Goal: Task Accomplishment & Management: Manage account settings

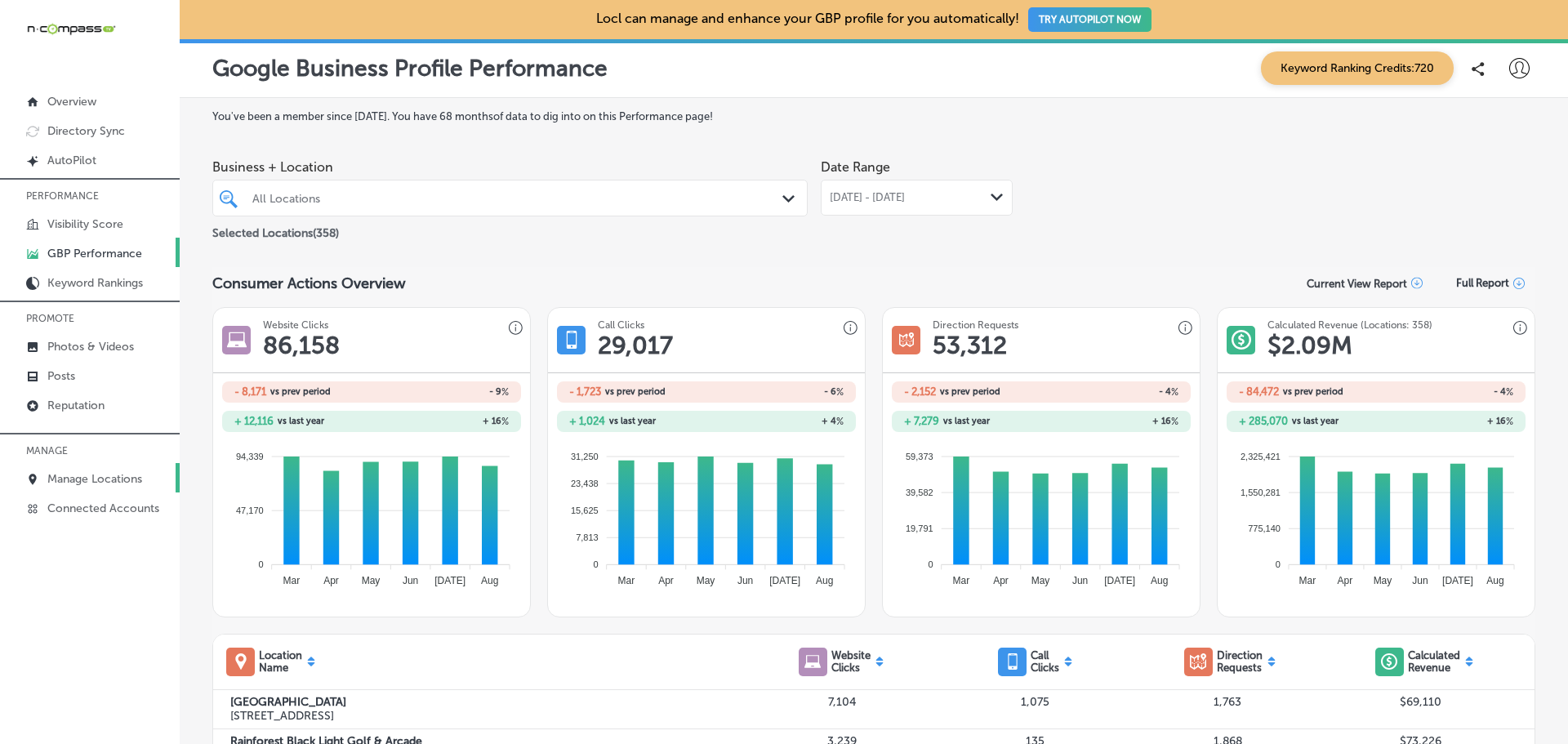
click at [96, 483] on p "Manage Locations" at bounding box center [95, 479] width 95 height 14
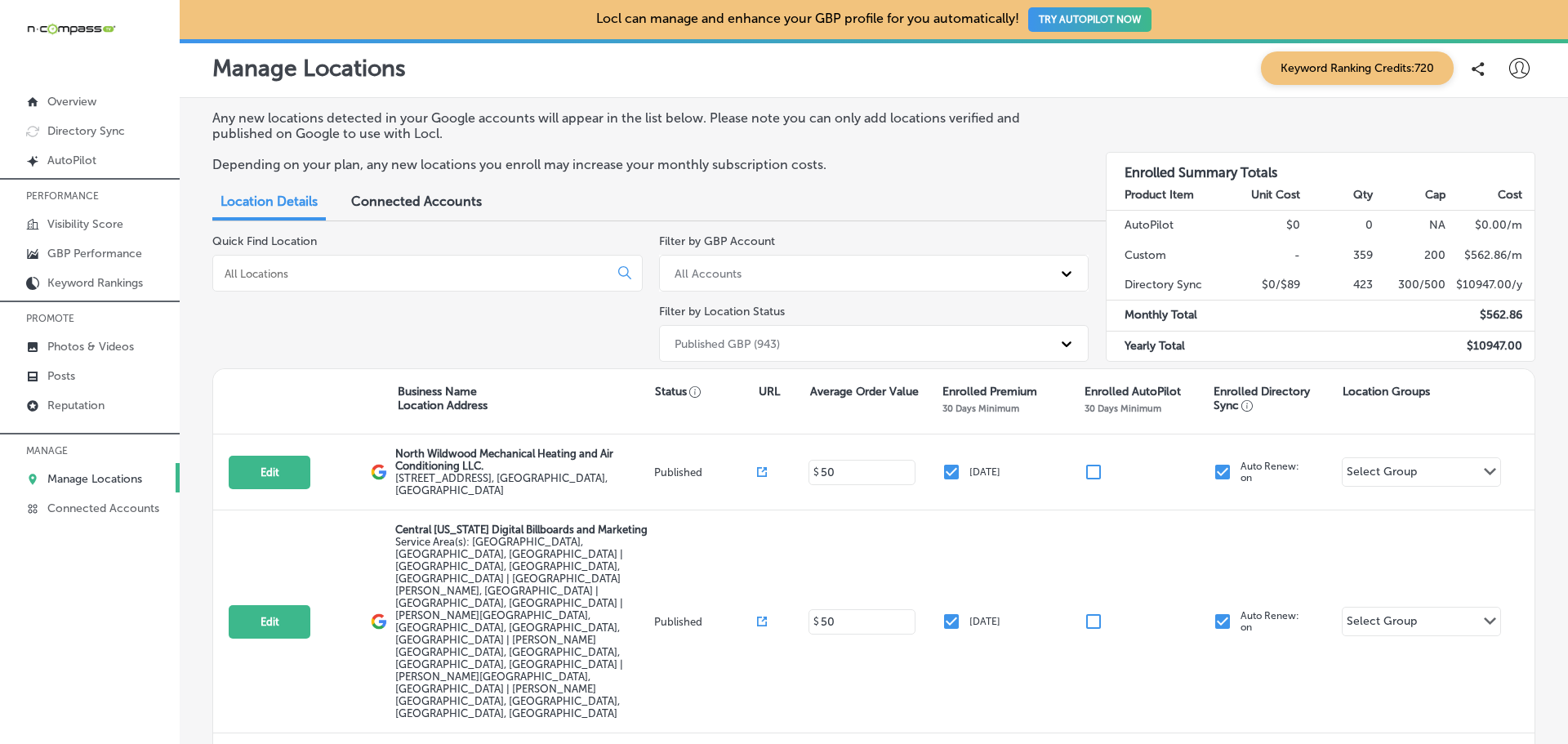
click at [347, 270] on input at bounding box center [415, 273] width 383 height 15
click at [389, 275] on input at bounding box center [415, 273] width 383 height 15
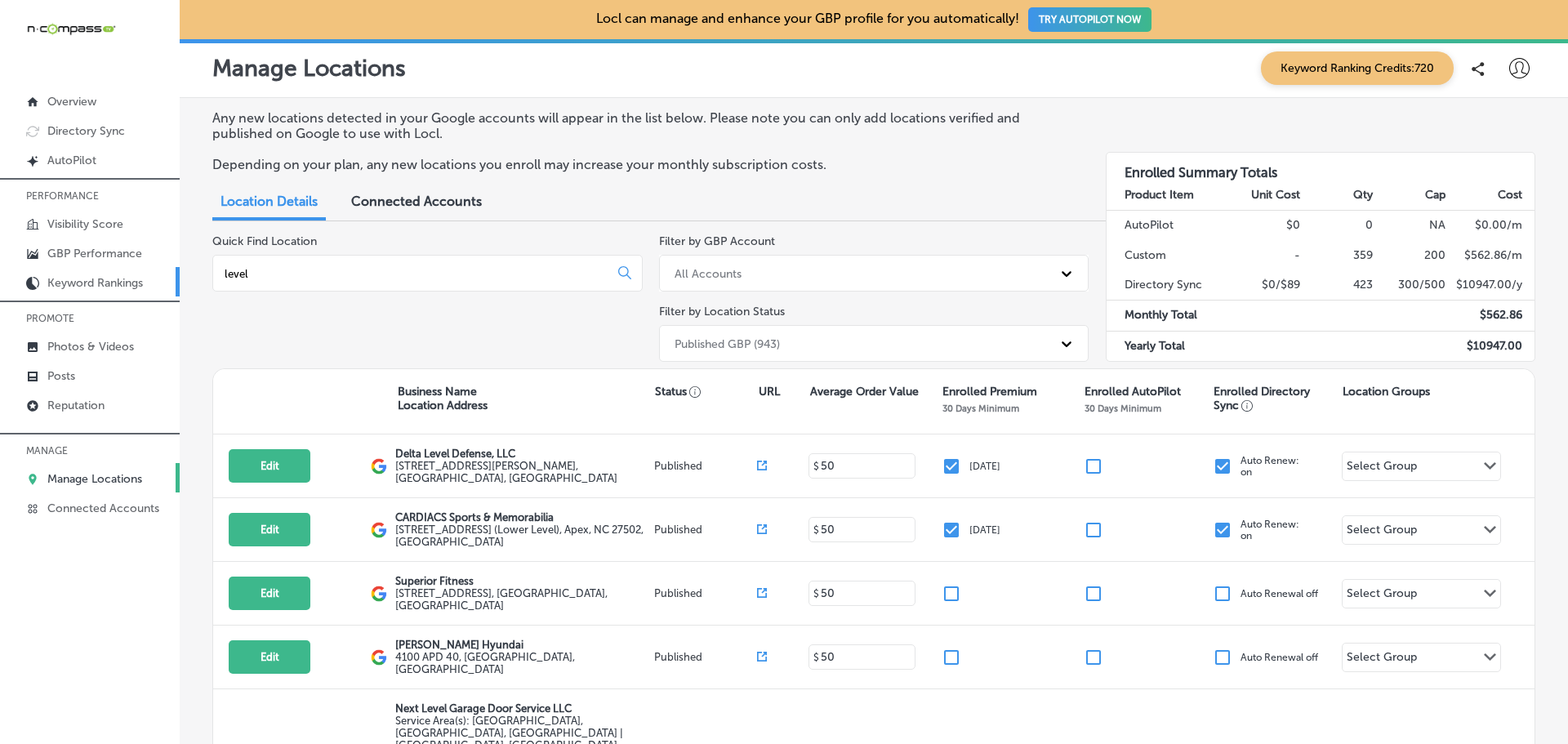
drag, startPoint x: 367, startPoint y: 270, endPoint x: 109, endPoint y: 275, distance: 258.0
click at [109, 275] on div "iconmonstr-menu-thin copy Created with Sketch. Overview Directory Sync Created …" at bounding box center [784, 372] width 1568 height 744
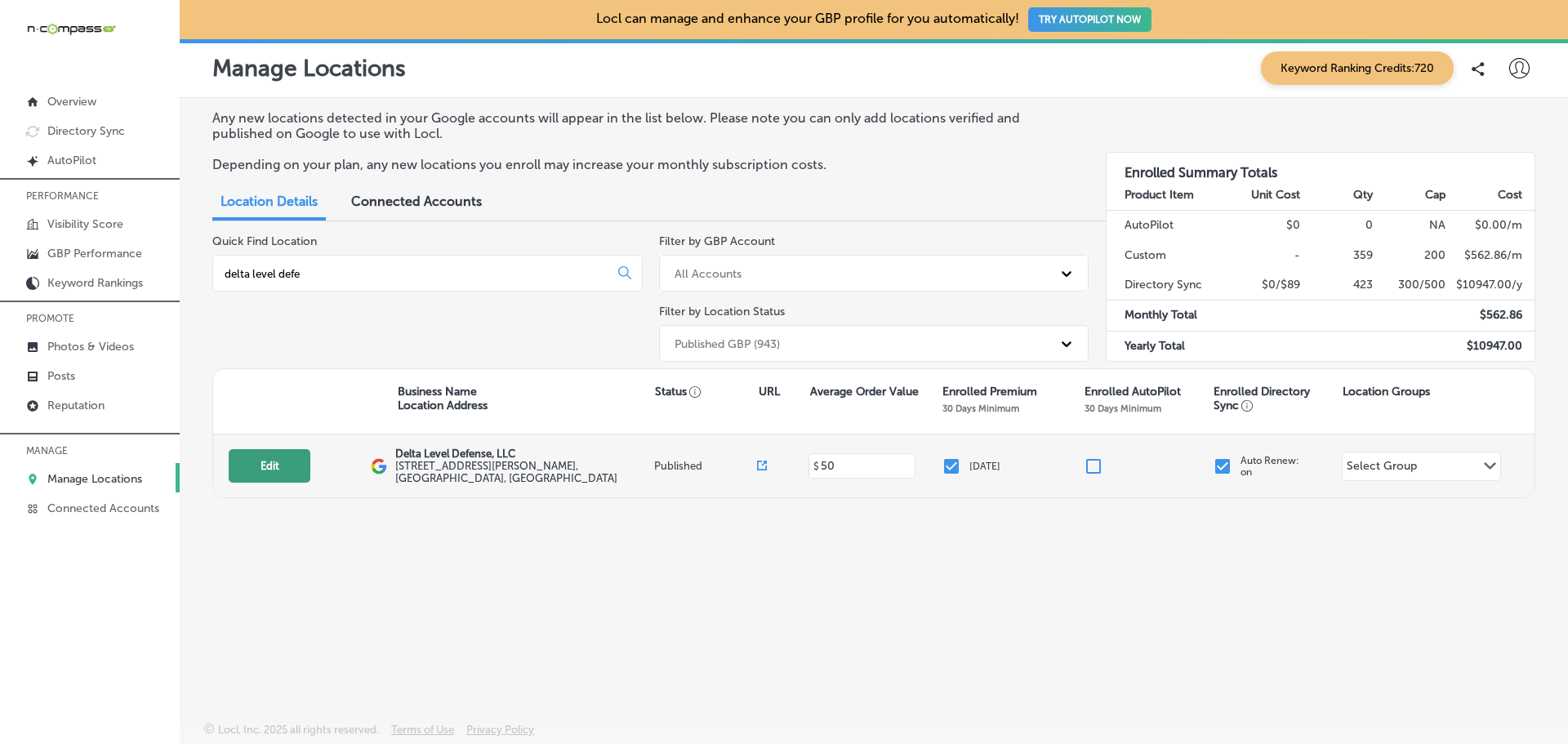
type input "delta level defe"
click at [283, 471] on button "Edit" at bounding box center [269, 466] width 82 height 33
select select "US"
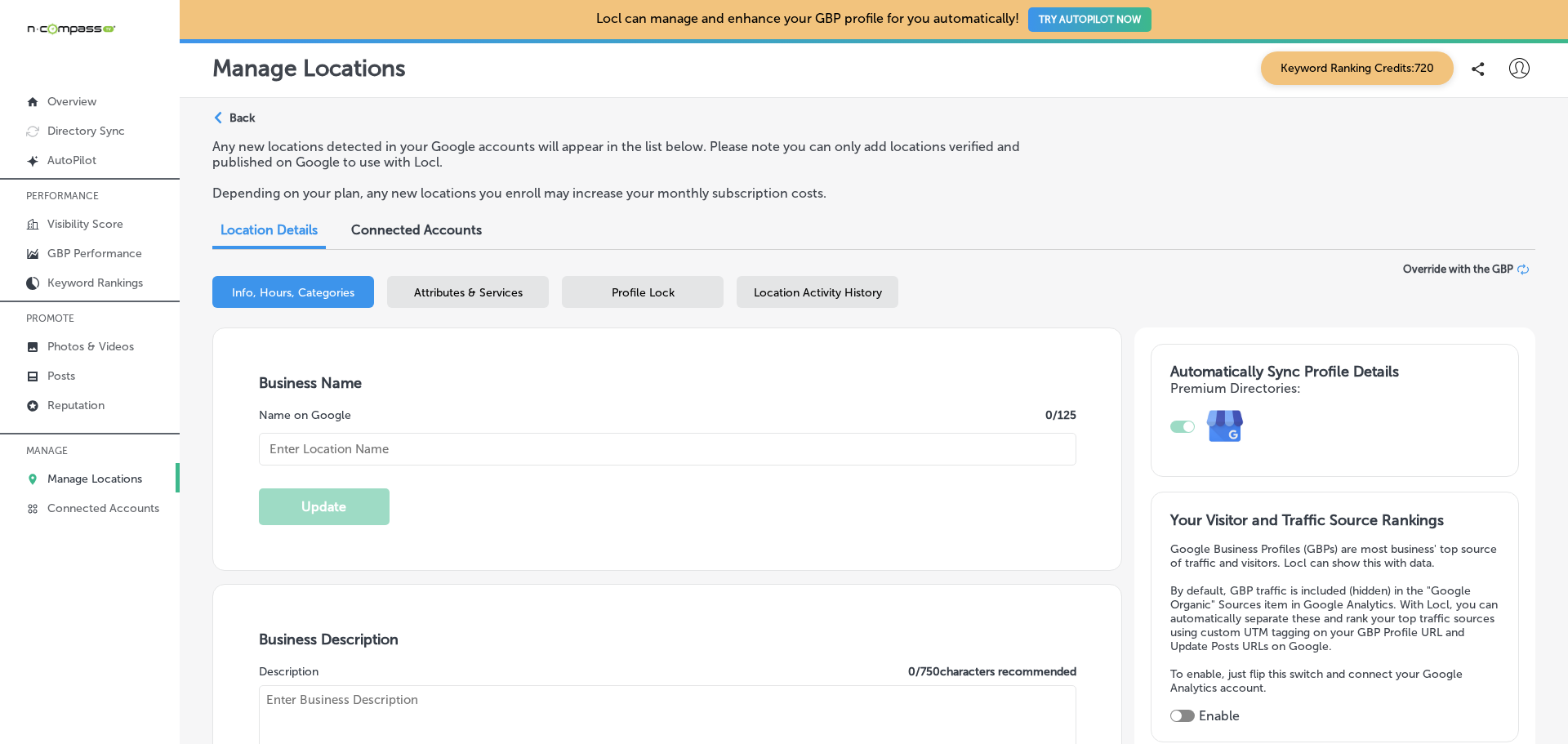
type textarea "Delta Level Defense, LLC is a premier firearm manufacturer and military contrac…"
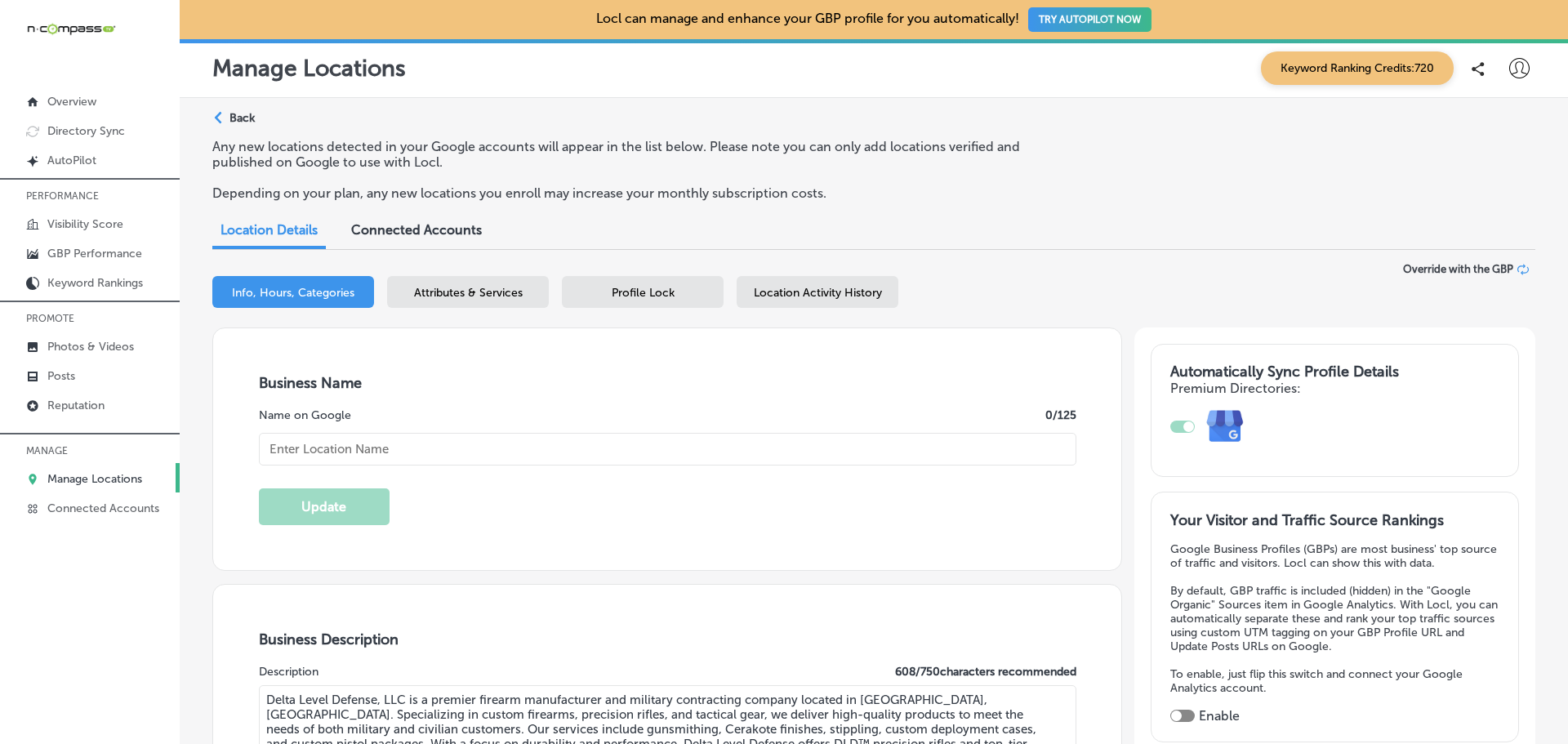
type input "[STREET_ADDRESS][PERSON_NAME]"
type input "[GEOGRAPHIC_DATA]"
type input "06615"
type input "US"
type input "[URL][DOMAIN_NAME]"
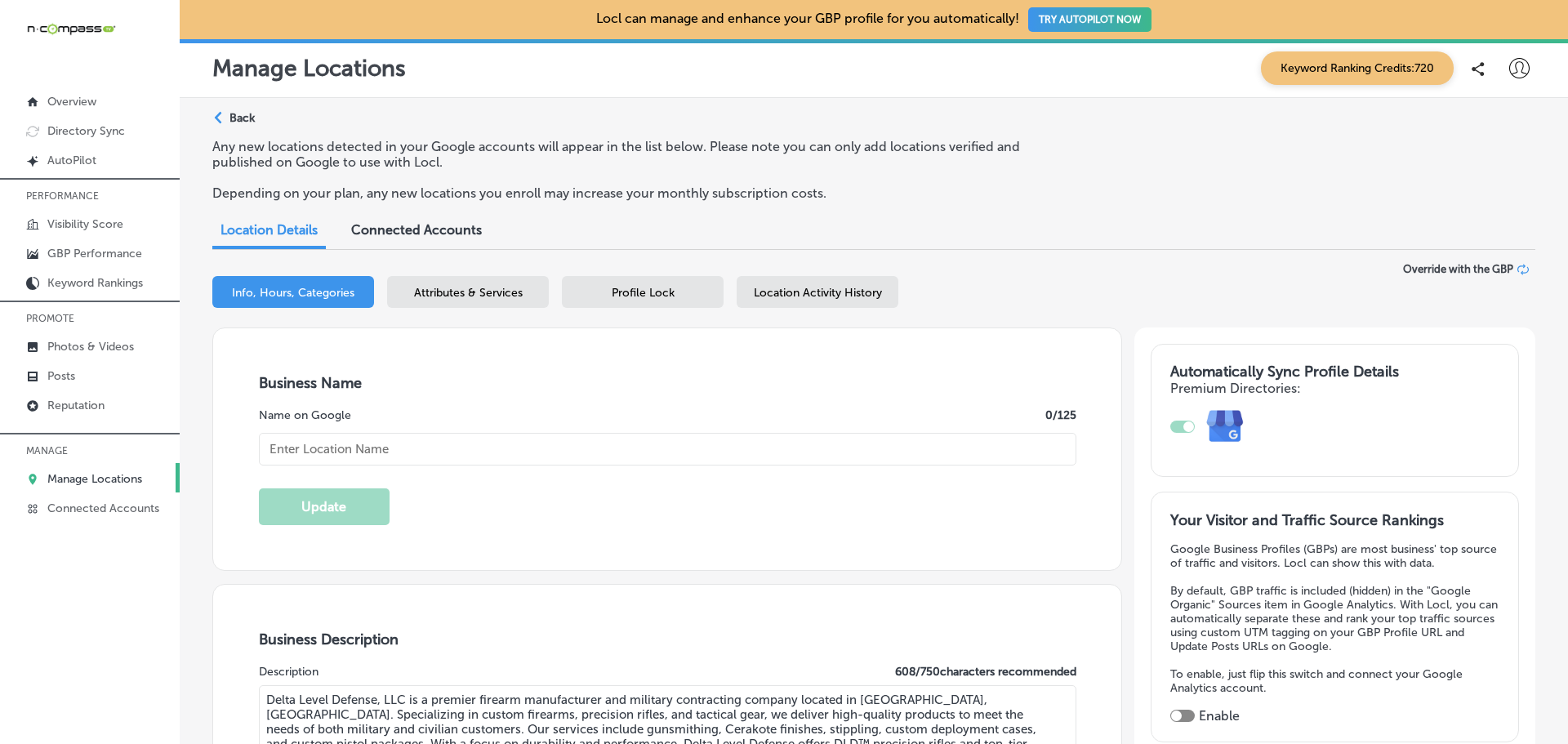
checkbox input "true"
type input "Delta Level Defense, LLC"
type input "[PHONE_NUMBER]"
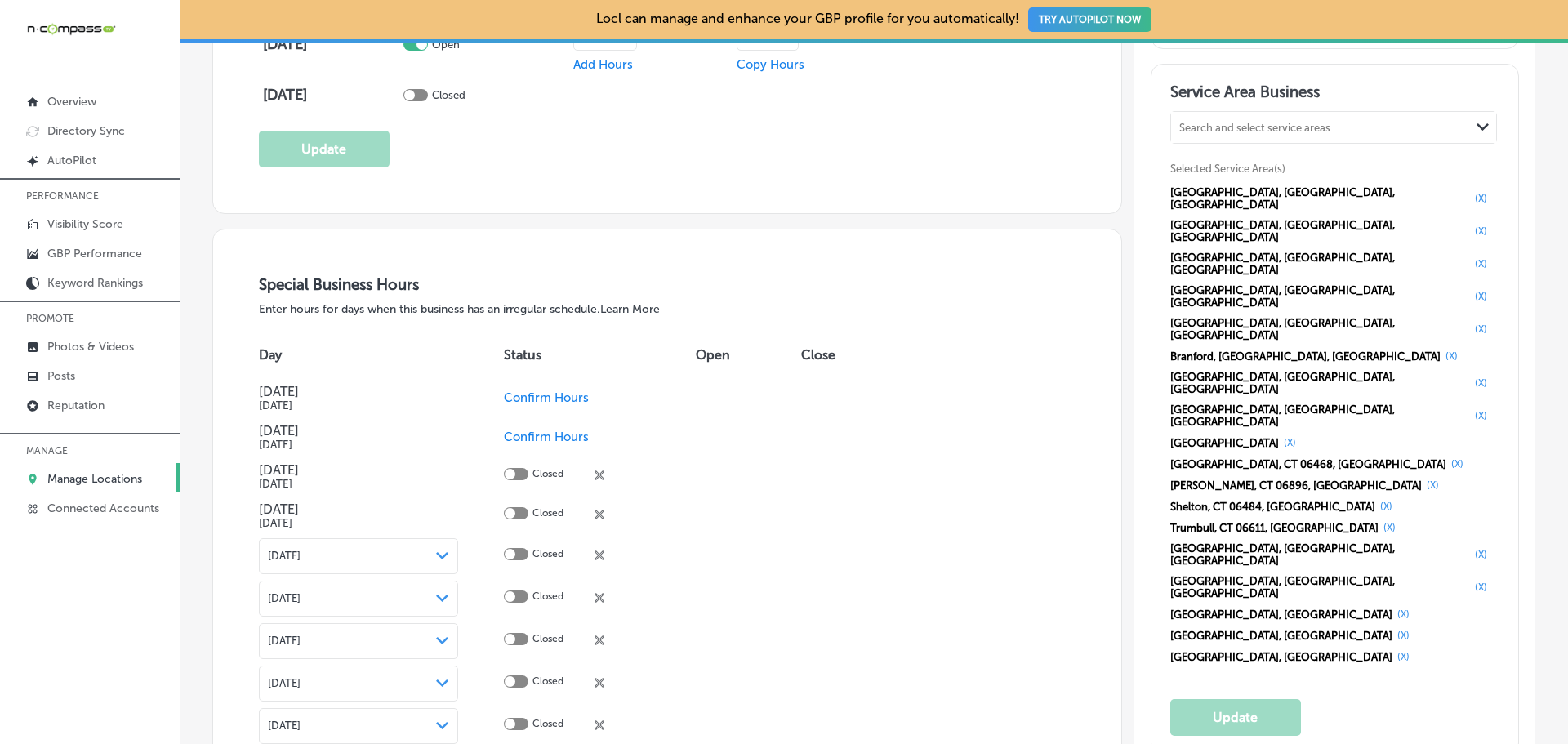
scroll to position [1634, 0]
